Goal: Information Seeking & Learning: Check status

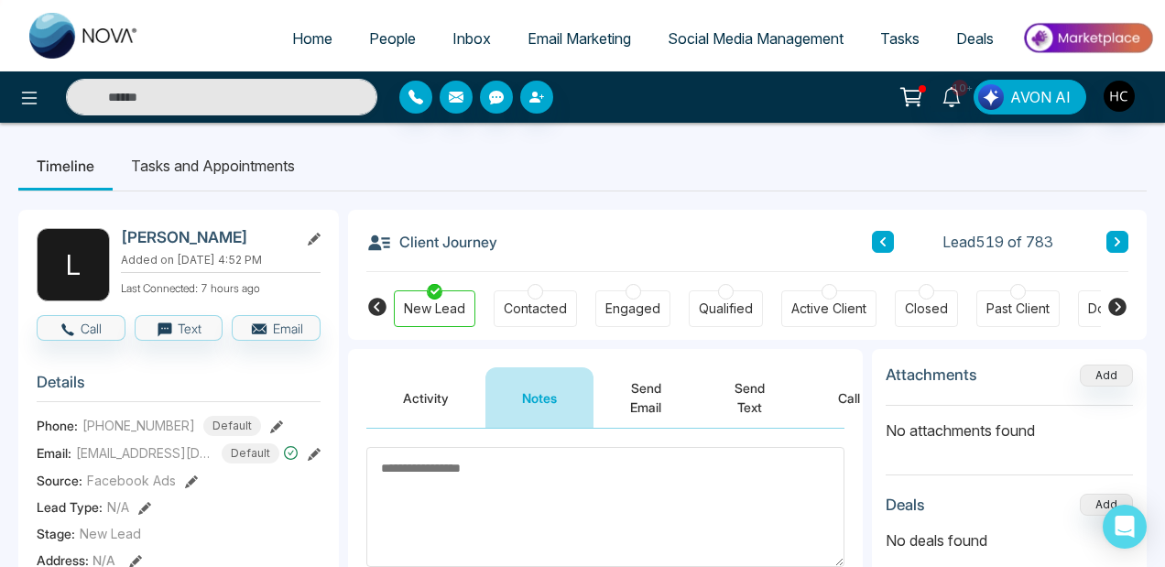
click at [585, 37] on span "Email Marketing" at bounding box center [580, 38] width 104 height 18
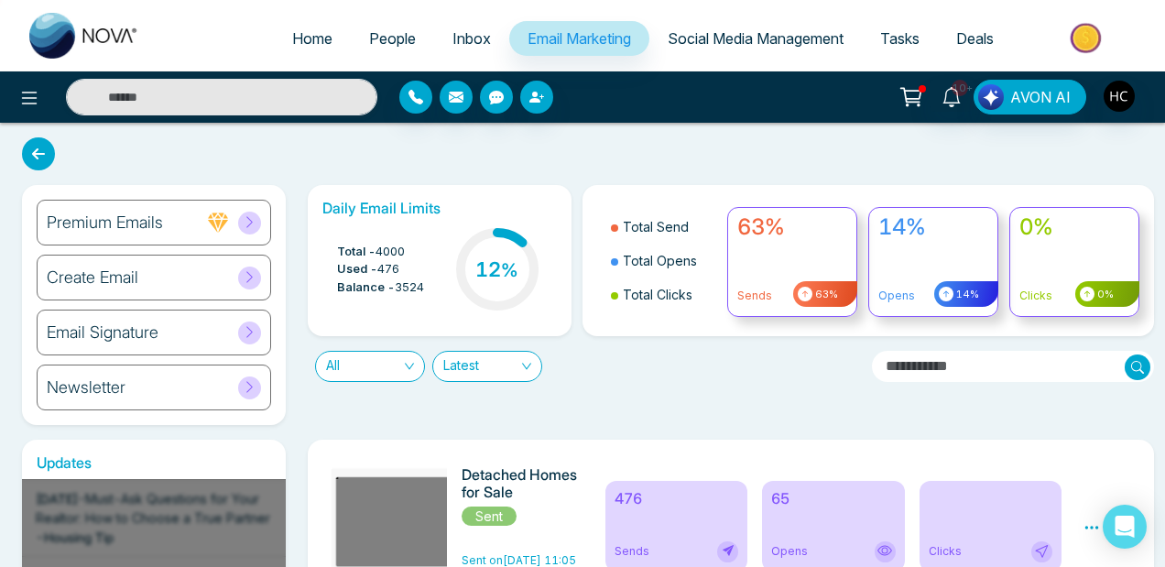
scroll to position [269, 0]
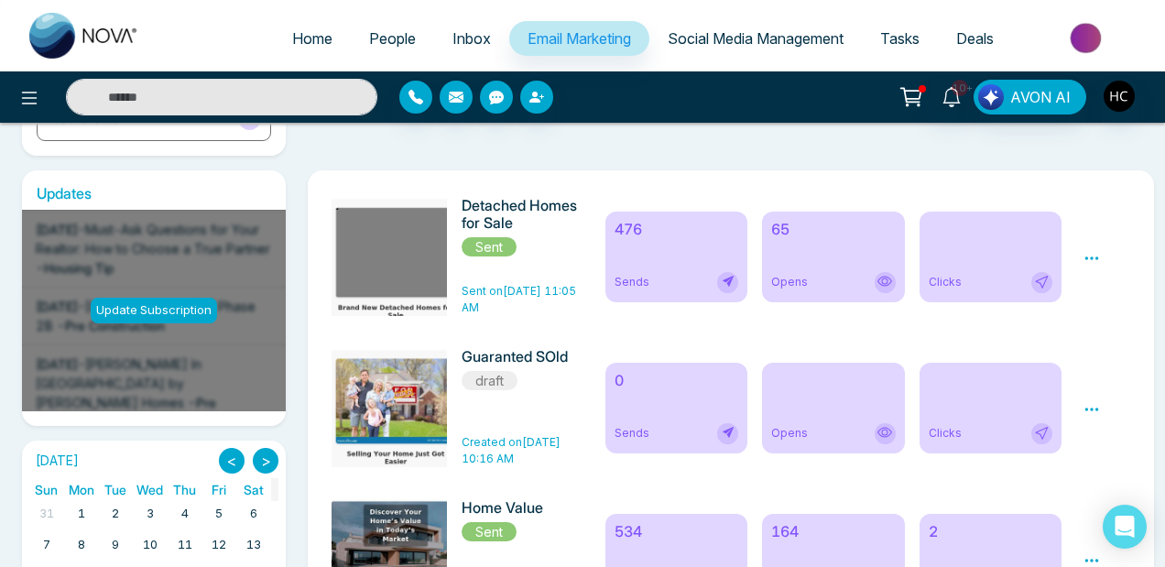
click at [827, 278] on div "Opens" at bounding box center [833, 282] width 125 height 21
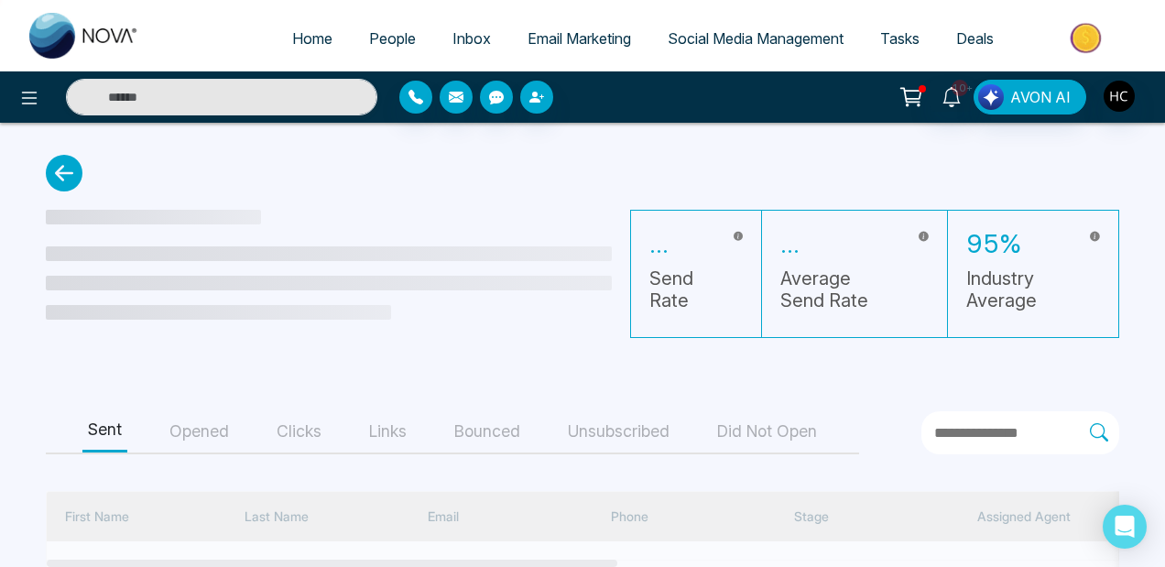
click at [222, 438] on button "Opened" at bounding box center [199, 431] width 71 height 41
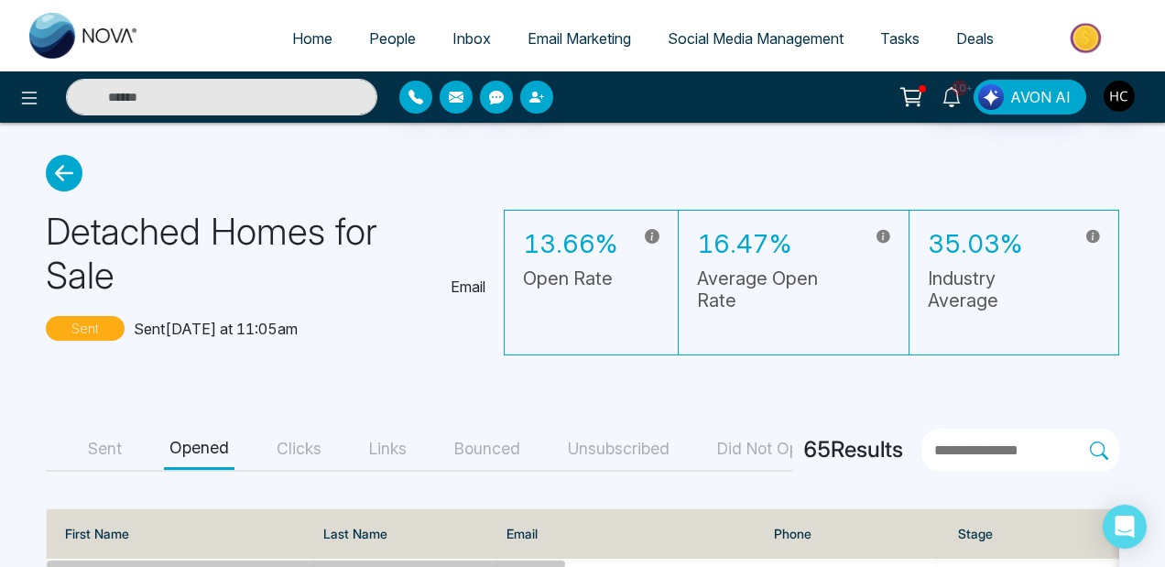
click at [70, 180] on icon at bounding box center [64, 173] width 37 height 37
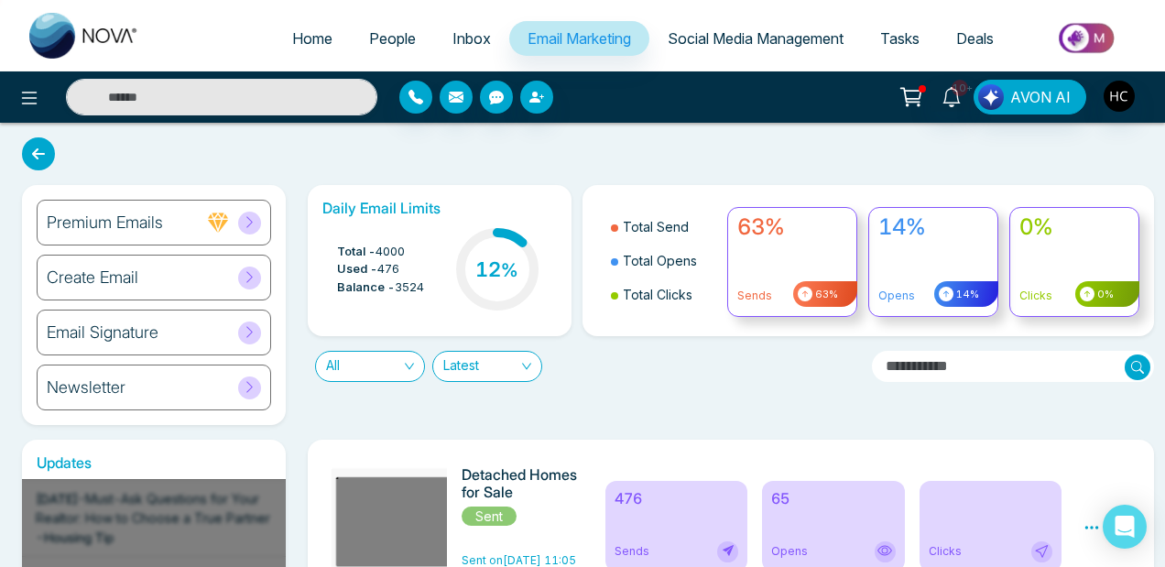
scroll to position [165, 0]
